Goal: Information Seeking & Learning: Check status

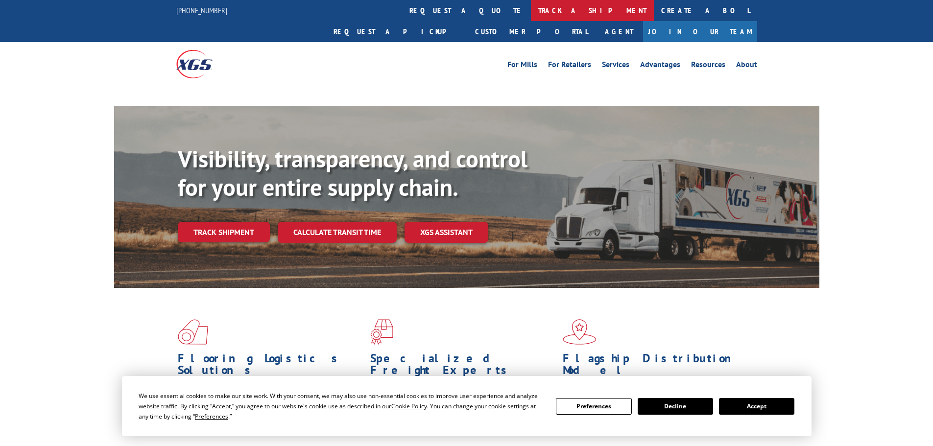
click at [531, 3] on link "track a shipment" at bounding box center [592, 10] width 123 height 21
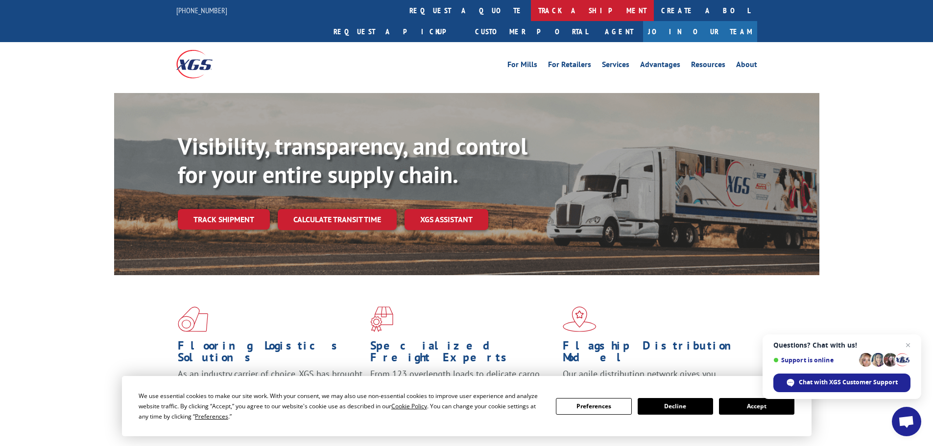
click at [531, 10] on link "track a shipment" at bounding box center [592, 10] width 123 height 21
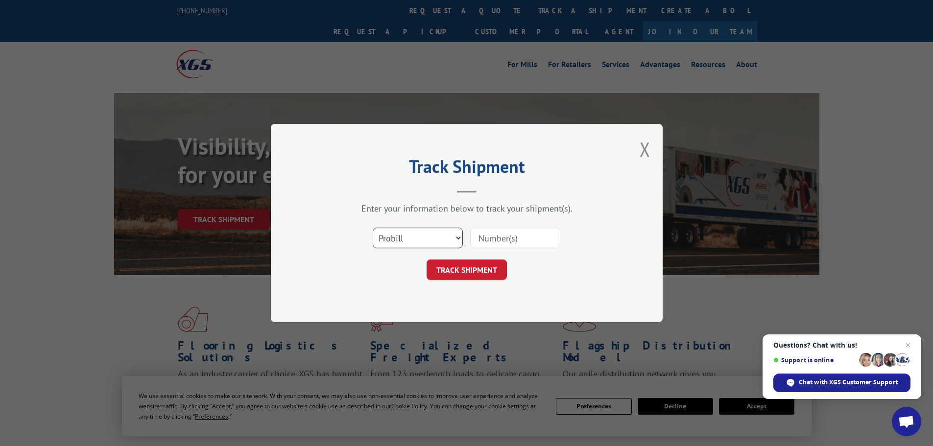
click at [431, 236] on select "Select category... Probill BOL PO" at bounding box center [418, 238] width 90 height 21
select select "po"
click at [373, 228] on select "Select category... Probill BOL PO" at bounding box center [418, 238] width 90 height 21
click at [498, 242] on input at bounding box center [515, 238] width 90 height 21
click at [517, 241] on input at bounding box center [515, 238] width 90 height 21
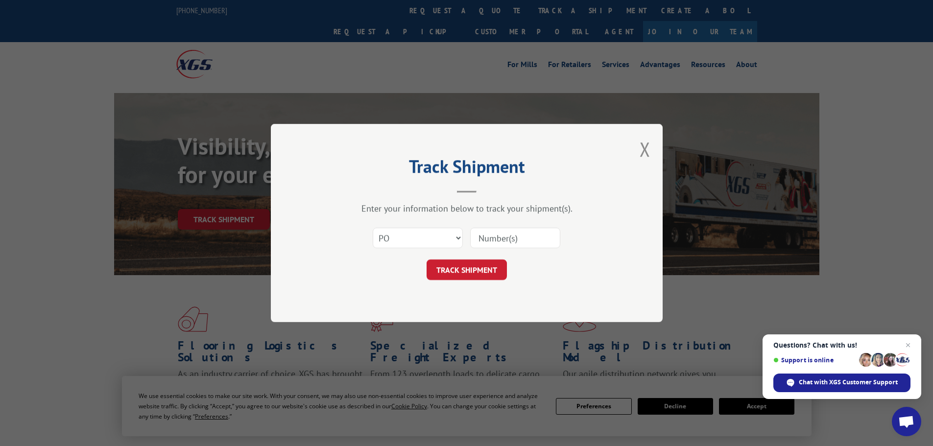
paste input "71536079"
type input "71536079"
click at [461, 273] on button "TRACK SHIPMENT" at bounding box center [466, 270] width 80 height 21
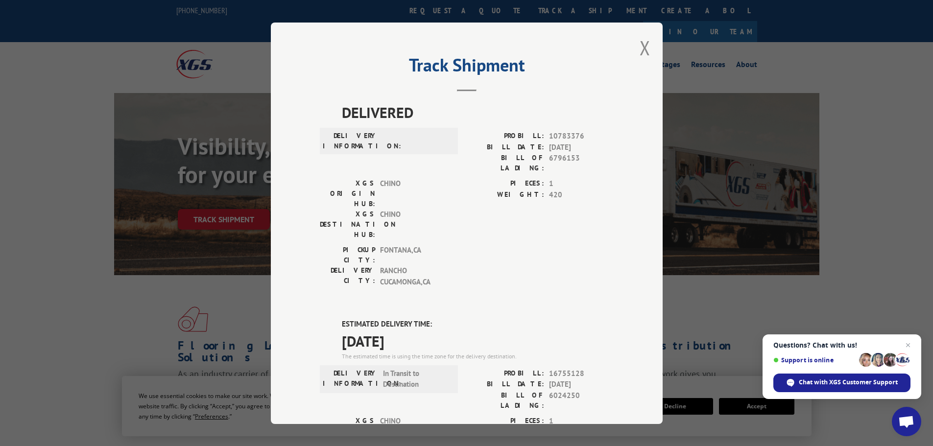
click at [454, 14] on div "Track Shipment DELIVERED DELIVERY INFORMATION: PROBILL: 10783376 BILL DATE: [DA…" at bounding box center [466, 223] width 933 height 446
click at [639, 51] on button "Close modal" at bounding box center [644, 48] width 11 height 26
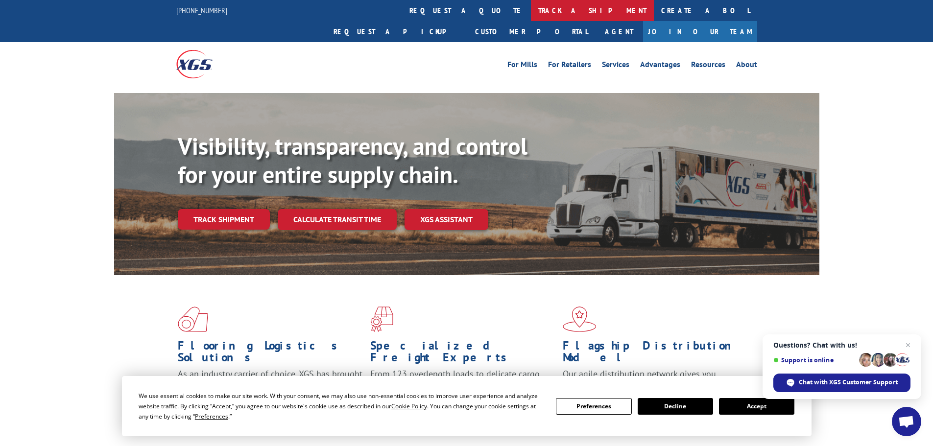
click at [531, 10] on link "track a shipment" at bounding box center [592, 10] width 123 height 21
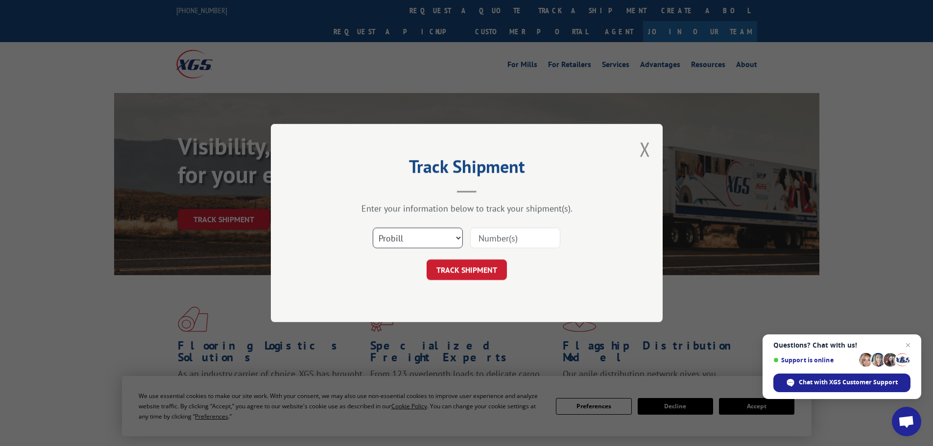
click at [424, 240] on select "Select category... Probill BOL PO" at bounding box center [418, 238] width 90 height 21
click at [415, 311] on div "Track Shipment Enter your information below to track your shipment(s). Select c…" at bounding box center [467, 223] width 392 height 198
click at [383, 235] on select "Select category... Probill BOL PO" at bounding box center [418, 238] width 90 height 21
select select "po"
click at [373, 228] on select "Select category... Probill BOL PO" at bounding box center [418, 238] width 90 height 21
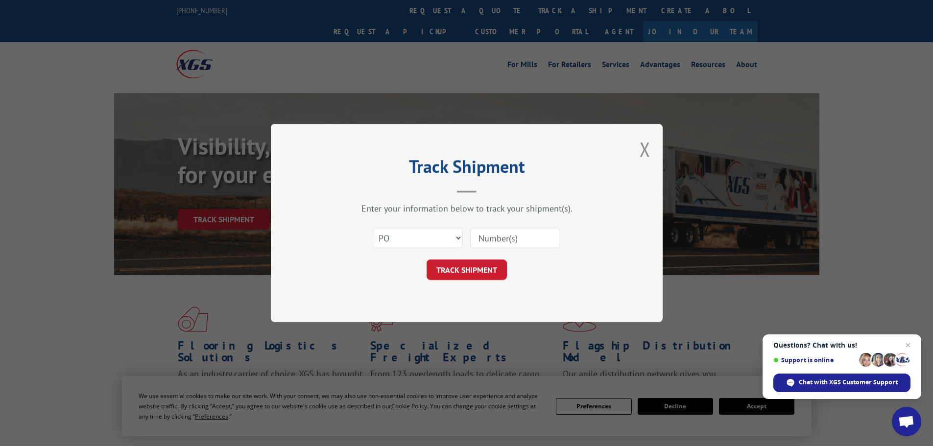
click at [529, 231] on input at bounding box center [515, 238] width 90 height 21
click at [529, 237] on input at bounding box center [515, 238] width 90 height 21
paste input "71536048"
type input "71536048"
click at [459, 277] on button "TRACK SHIPMENT" at bounding box center [466, 270] width 80 height 21
